Goal: Task Accomplishment & Management: Manage account settings

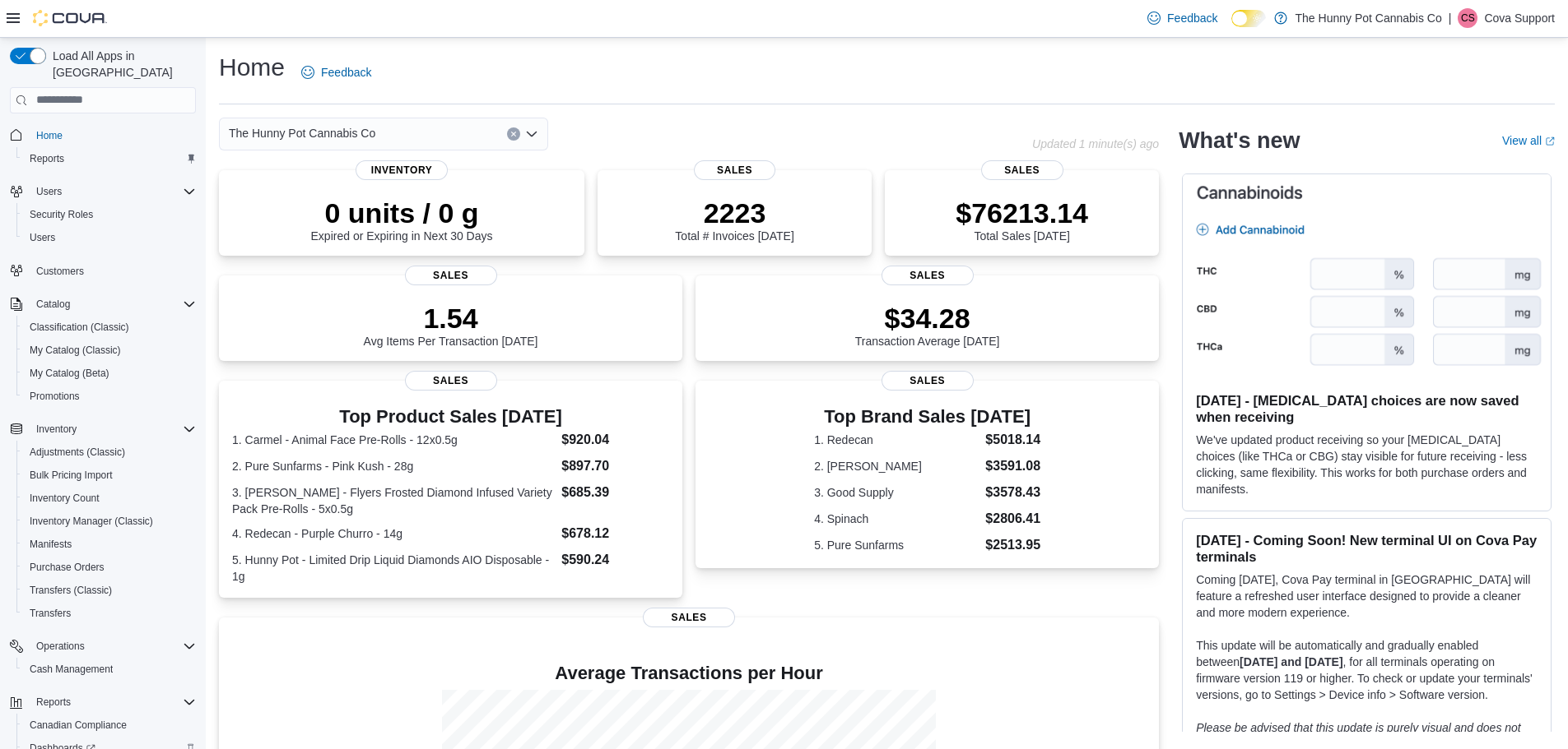
scroll to position [99, 0]
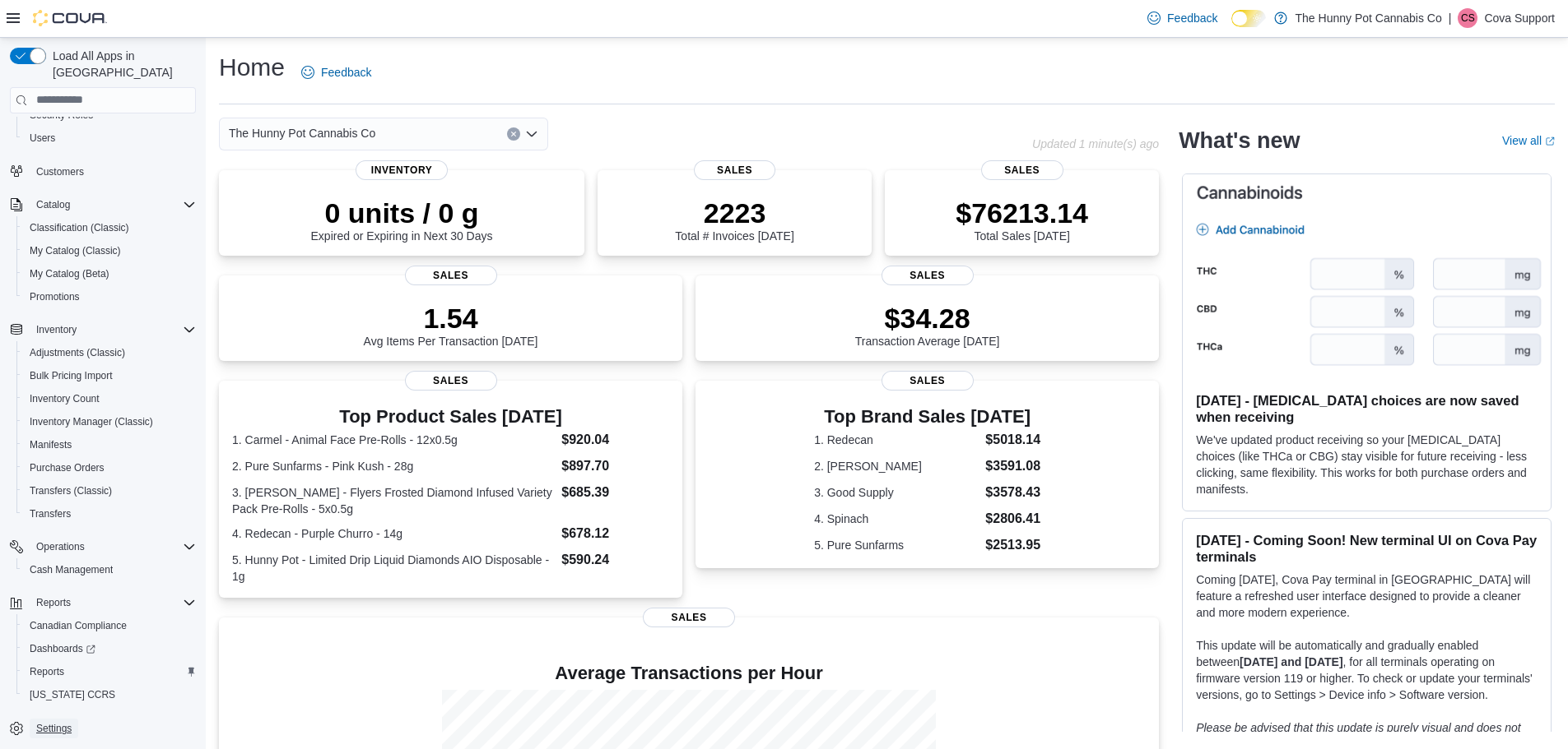
drag, startPoint x: 59, startPoint y: 714, endPoint x: 74, endPoint y: 703, distance: 18.6
click at [59, 722] on span "Settings" at bounding box center [54, 728] width 35 height 13
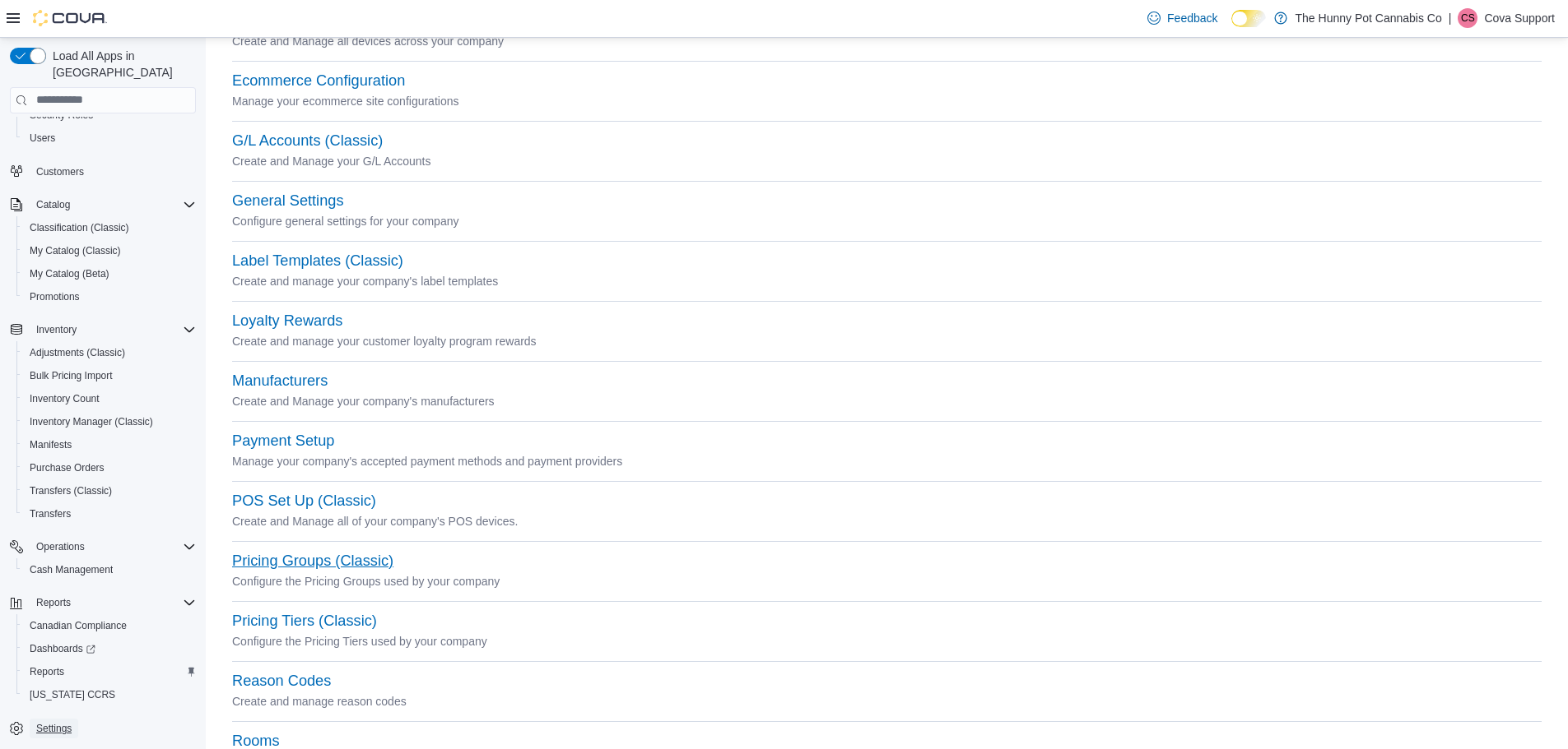
scroll to position [412, 0]
click at [308, 441] on button "Payment Setup" at bounding box center [283, 439] width 102 height 17
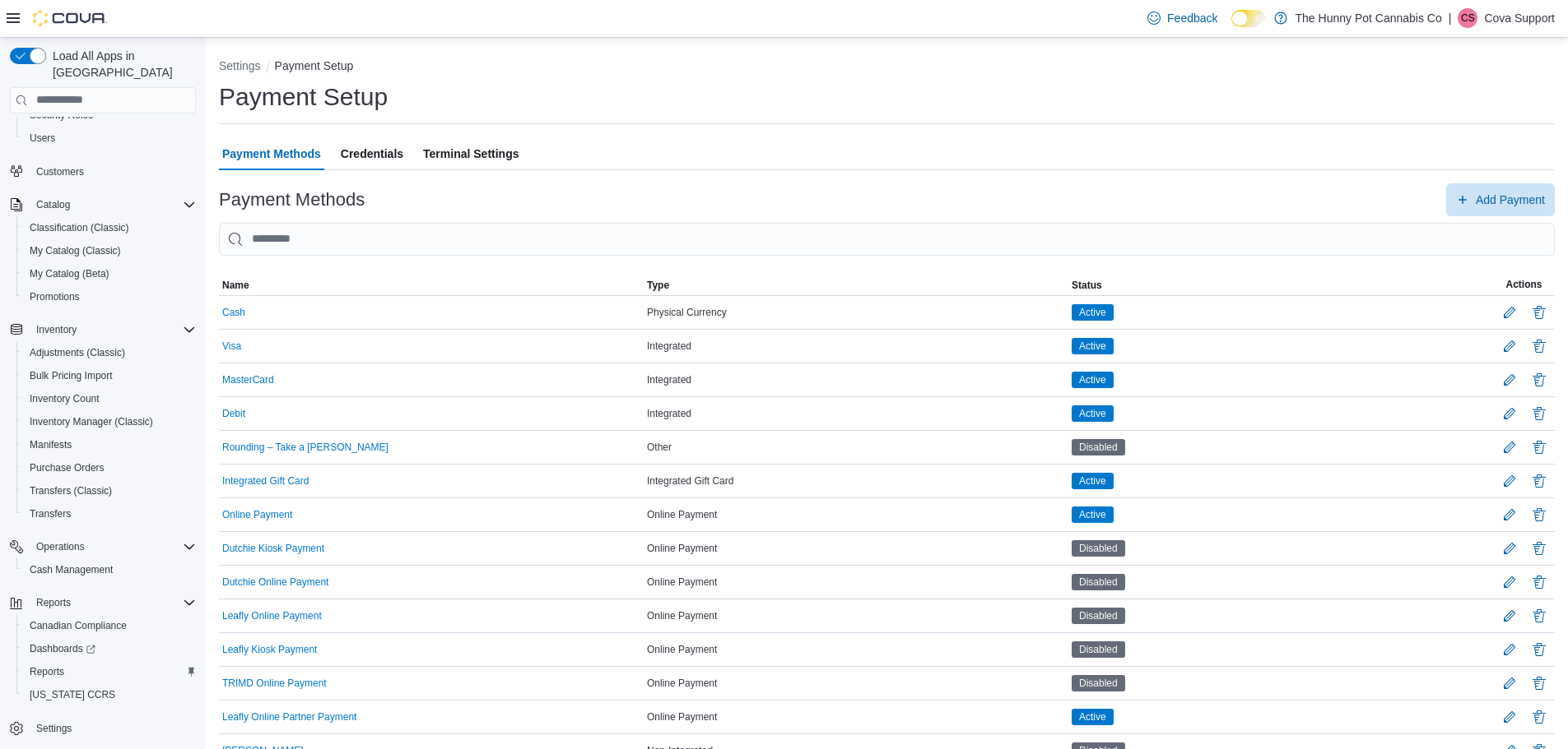
click at [358, 156] on span "Credentials" at bounding box center [372, 154] width 62 height 33
